Goal: Task Accomplishment & Management: Manage account settings

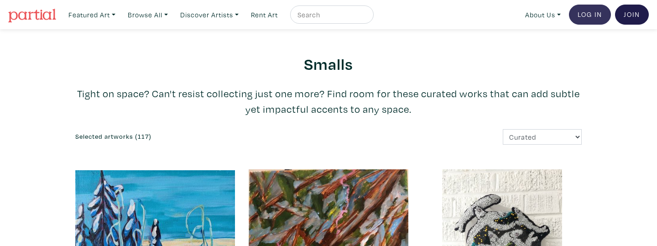
click at [587, 12] on link "Log In" at bounding box center [590, 15] width 42 height 20
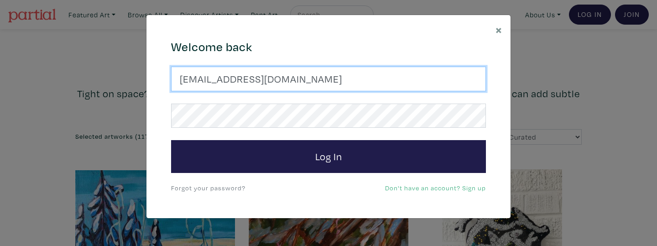
type input "melissapatelart@gmail.com"
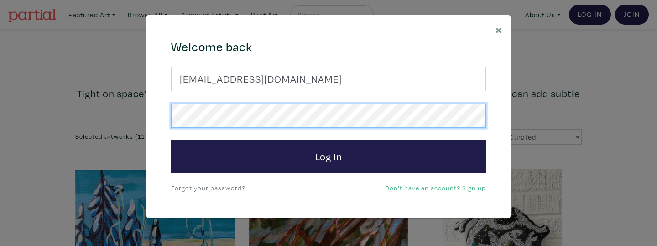
click at [328, 156] on button "Log In" at bounding box center [328, 156] width 315 height 33
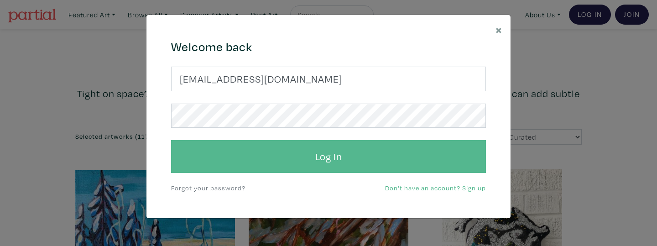
click at [307, 153] on button "Log In" at bounding box center [328, 156] width 315 height 33
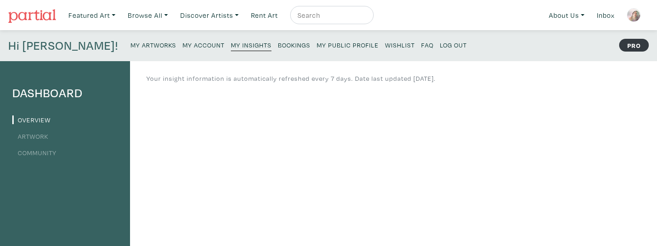
click at [278, 47] on small "Bookings" at bounding box center [294, 45] width 32 height 9
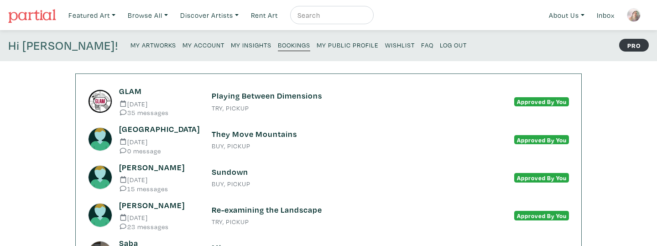
click at [231, 46] on small "My Insights" at bounding box center [251, 45] width 41 height 9
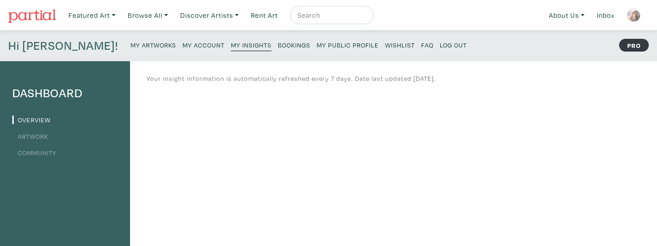
click at [44, 134] on link "Artwork" at bounding box center [30, 136] width 36 height 9
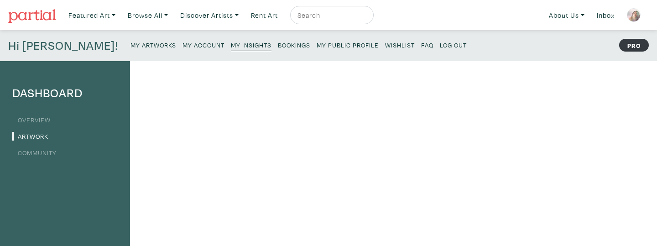
click at [41, 151] on link "Community" at bounding box center [34, 152] width 44 height 9
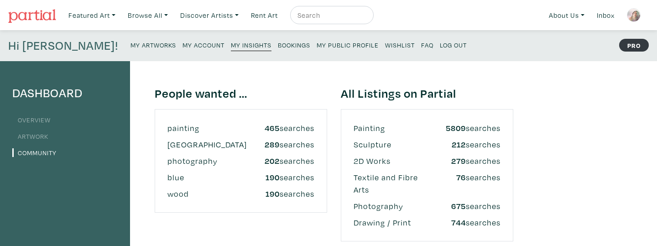
click at [42, 115] on link "Overview" at bounding box center [31, 119] width 38 height 9
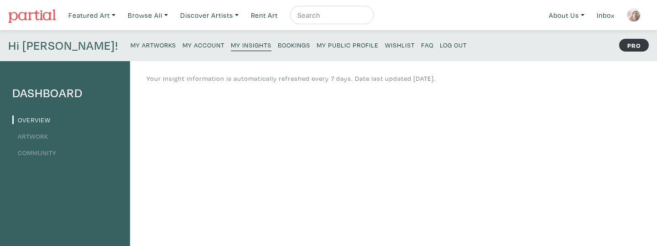
click at [26, 131] on li "Artwork" at bounding box center [64, 136] width 105 height 12
click at [28, 135] on link "Artwork" at bounding box center [30, 136] width 36 height 9
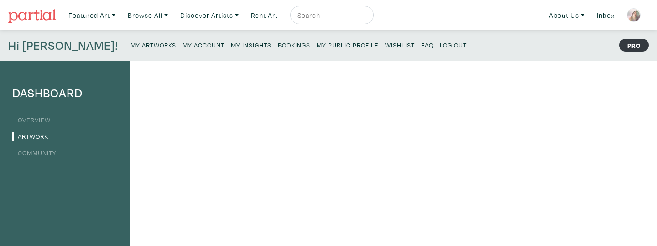
click at [440, 40] on link "Log Out" at bounding box center [453, 44] width 27 height 12
